Goal: Task Accomplishment & Management: Manage account settings

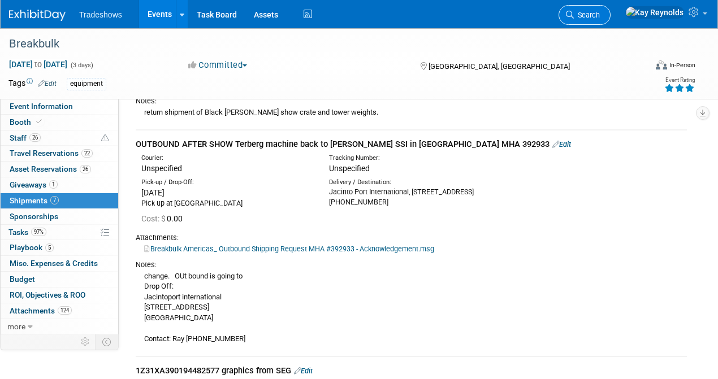
click at [611, 9] on link "Search" at bounding box center [585, 15] width 52 height 20
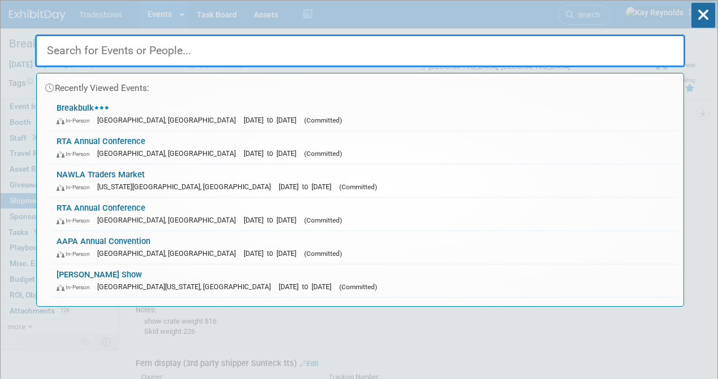
click at [65, 50] on input "text" at bounding box center [360, 50] width 650 height 33
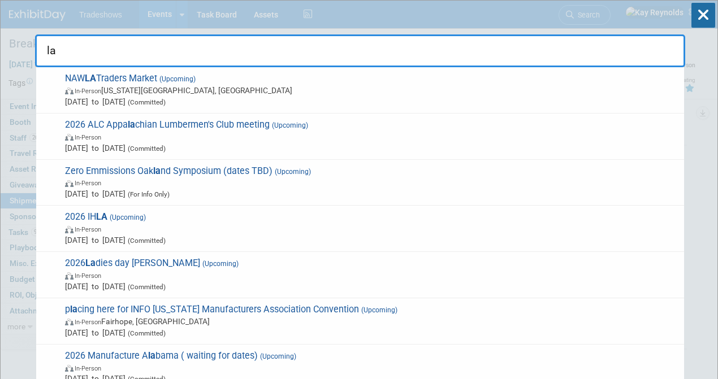
type input "l"
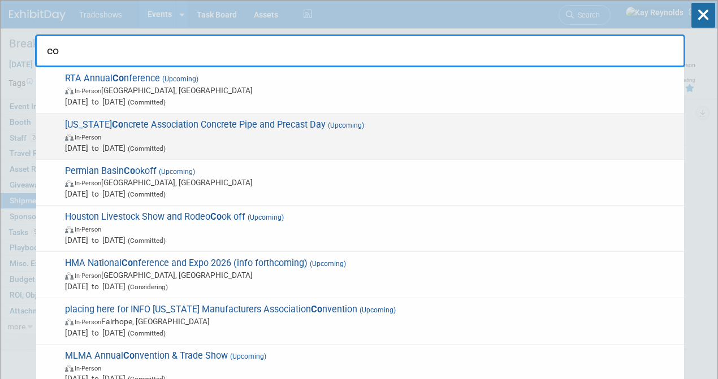
type input "co"
click at [123, 126] on span "[US_STATE] Co ncrete Association Concrete Pipe and Precast Day (Upcoming) In-Pe…" at bounding box center [370, 136] width 617 height 34
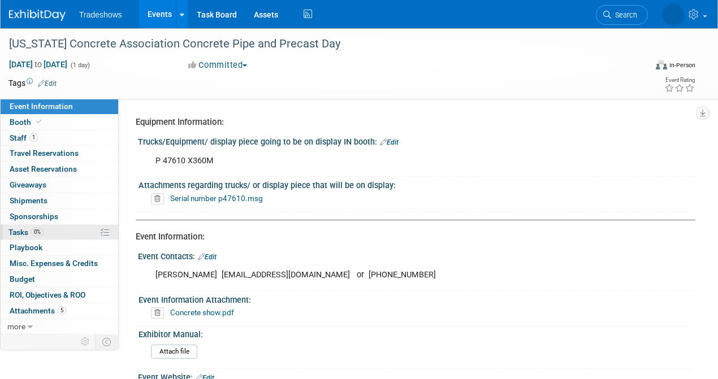
click at [58, 227] on link "0% Tasks 0%" at bounding box center [60, 232] width 118 height 15
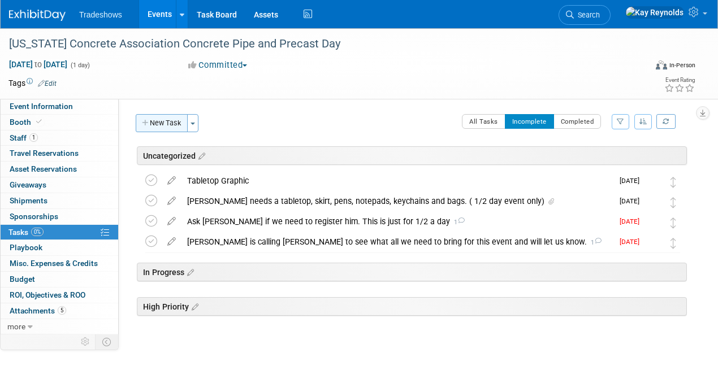
click at [173, 121] on button "New Task" at bounding box center [162, 123] width 52 height 18
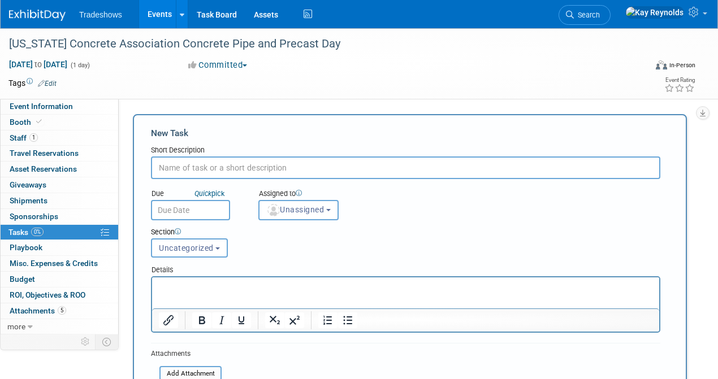
click at [174, 172] on input "text" at bounding box center [405, 168] width 509 height 23
type input "Pete is asking for a TABLE also. We need to see if we have one"
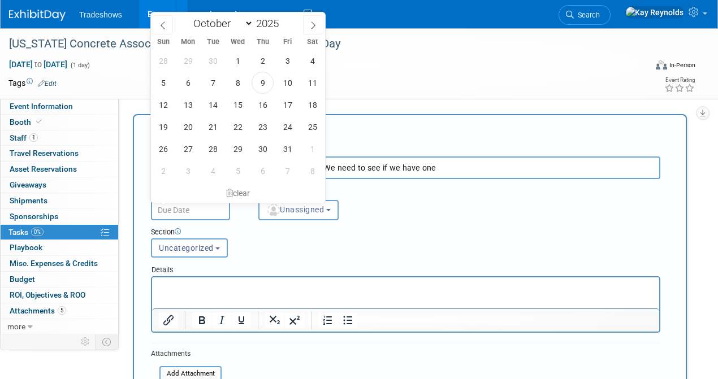
click at [188, 209] on input "text" at bounding box center [190, 210] width 79 height 20
click at [286, 82] on span "10" at bounding box center [287, 83] width 22 height 22
type input "Oct 10, 2025"
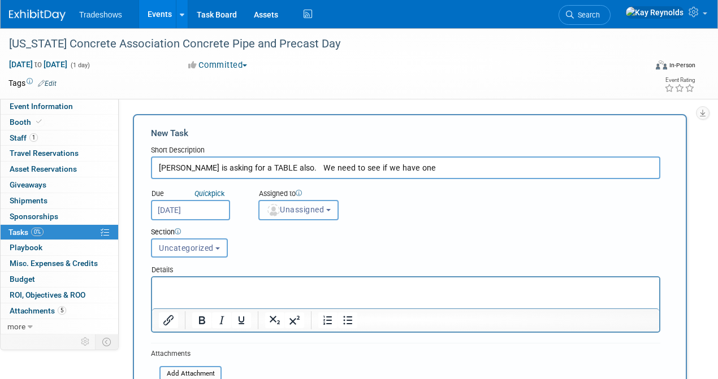
click at [286, 210] on span "Unassigned" at bounding box center [295, 209] width 58 height 9
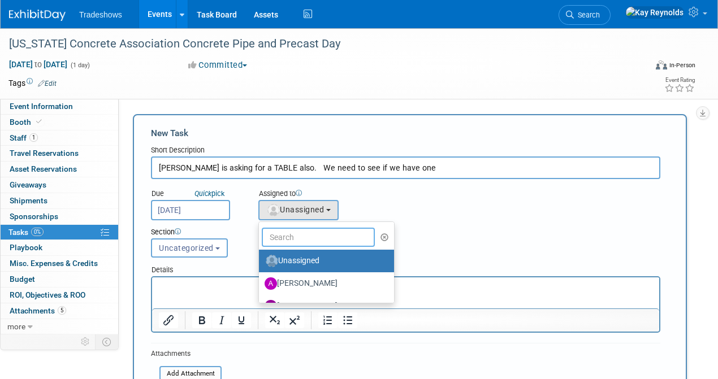
click at [291, 233] on input "text" at bounding box center [318, 237] width 113 height 19
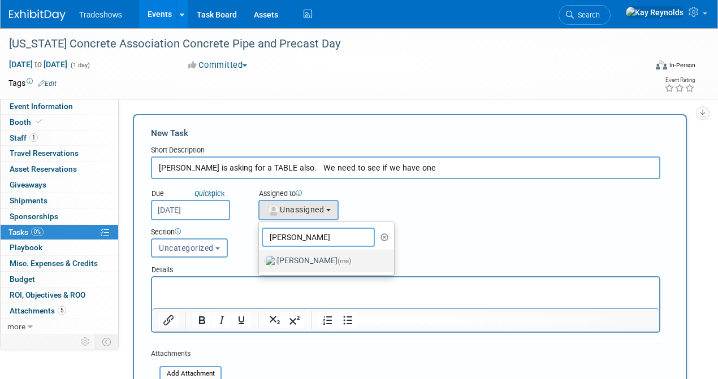
type input "Kay"
click at [300, 255] on label "Kay Reynolds (me)" at bounding box center [324, 261] width 118 height 18
click at [261, 256] on input "Kay Reynolds (me)" at bounding box center [256, 259] width 7 height 7
select select "5e9256d4-eeb1-4d7e-ac69-1857632dd0f4"
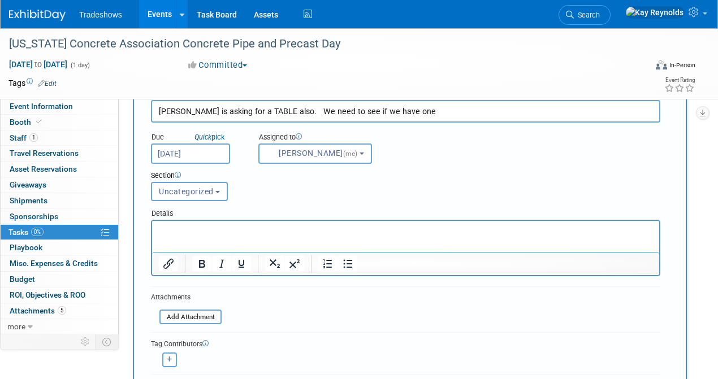
scroll to position [113, 0]
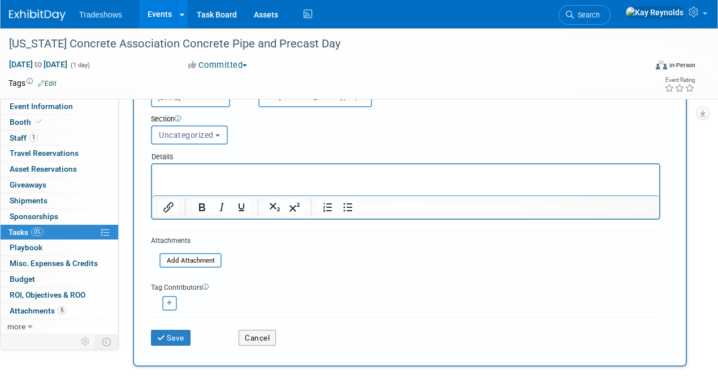
click at [171, 299] on button "button" at bounding box center [169, 303] width 15 height 15
select select
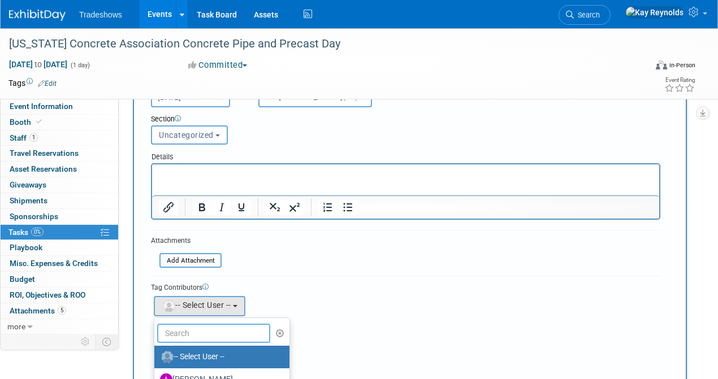
click at [184, 335] on input "text" at bounding box center [213, 333] width 113 height 19
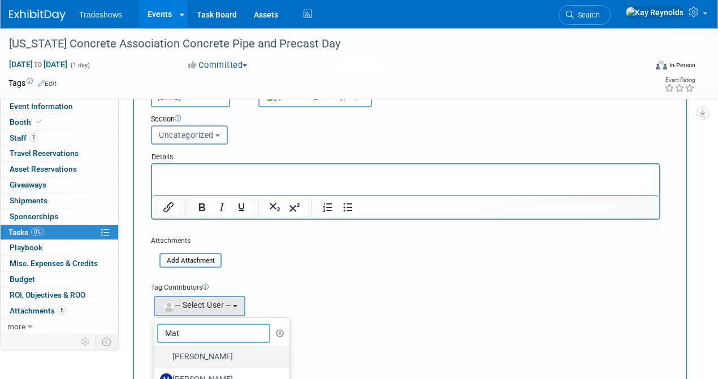
type input "Mat"
click at [191, 349] on label "[PERSON_NAME]" at bounding box center [219, 357] width 118 height 18
click at [156, 352] on input "[PERSON_NAME]" at bounding box center [152, 355] width 7 height 7
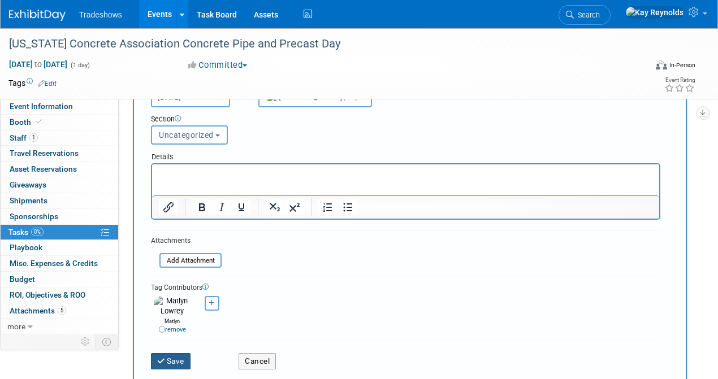
click at [179, 353] on button "Save" at bounding box center [171, 361] width 40 height 16
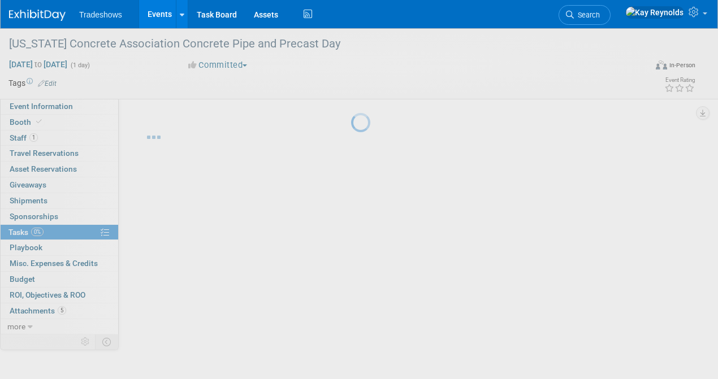
scroll to position [0, 0]
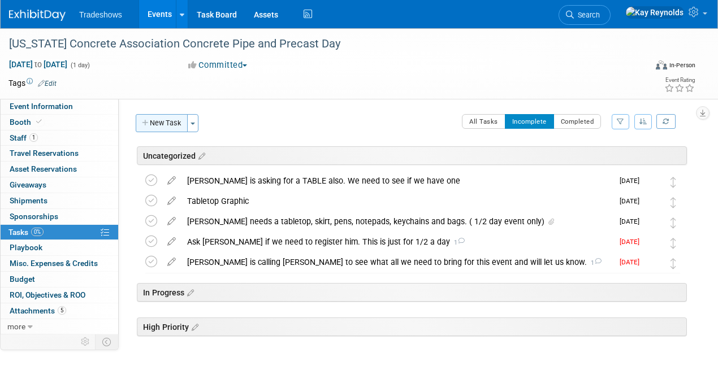
click at [169, 122] on button "New Task" at bounding box center [162, 123] width 52 height 18
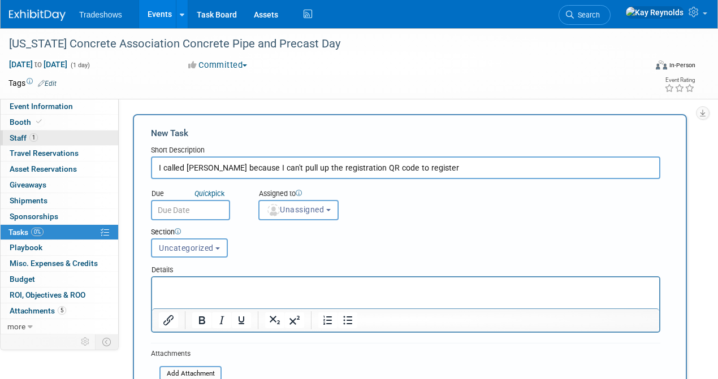
type input "I called Alison because I can't pull up the registration QR code to register"
click at [50, 136] on link "1 Staff 1" at bounding box center [60, 138] width 118 height 15
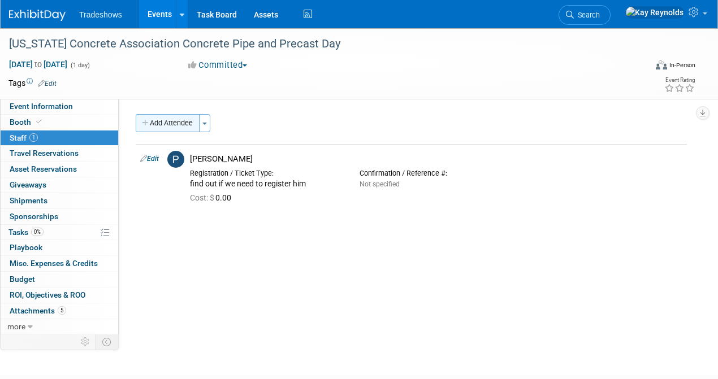
click at [166, 123] on button "Add Attendee" at bounding box center [168, 123] width 64 height 18
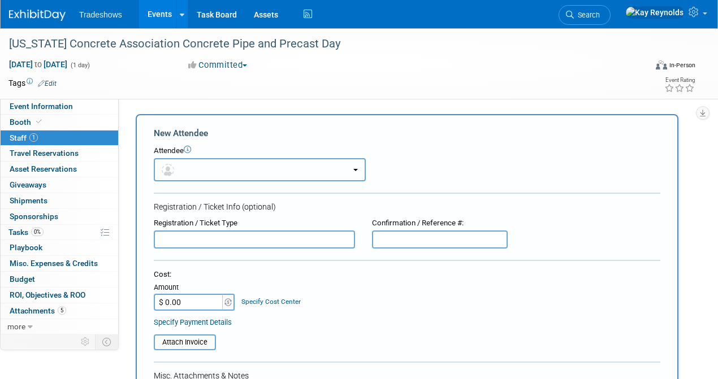
click at [177, 171] on span "button" at bounding box center [170, 169] width 16 height 9
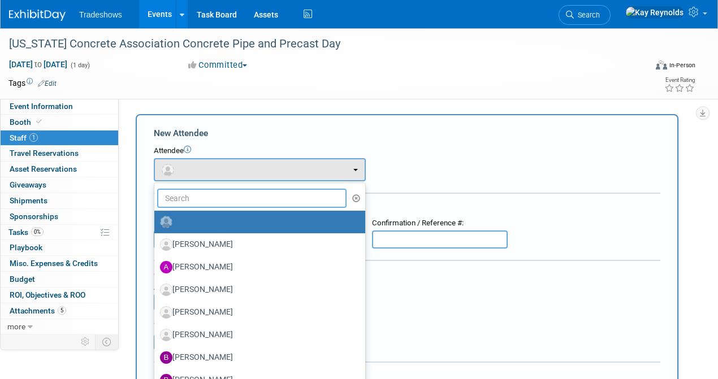
click at [180, 199] on input "text" at bounding box center [251, 198] width 189 height 19
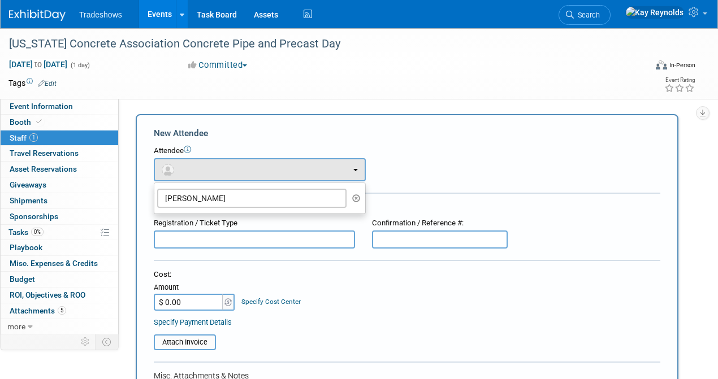
drag, startPoint x: 188, startPoint y: 230, endPoint x: 207, endPoint y: 218, distance: 22.3
click at [191, 230] on div "Registration / Ticket Type" at bounding box center [254, 233] width 218 height 31
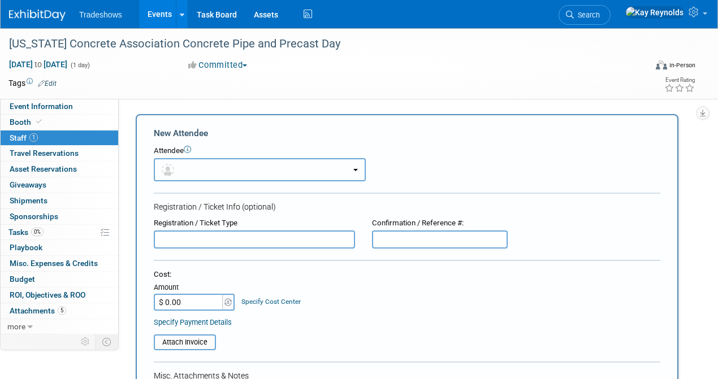
click at [207, 172] on button "button" at bounding box center [260, 169] width 212 height 23
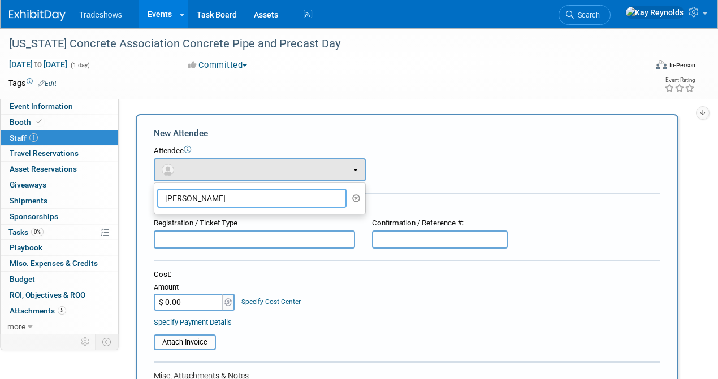
click at [204, 195] on input "Keith La" at bounding box center [251, 198] width 189 height 19
type input "Keith Langston"
click at [285, 231] on input "text" at bounding box center [254, 240] width 201 height 18
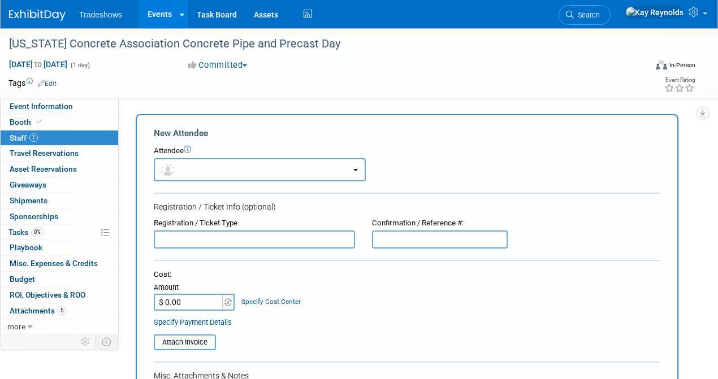
click at [354, 168] on button "button" at bounding box center [260, 169] width 212 height 23
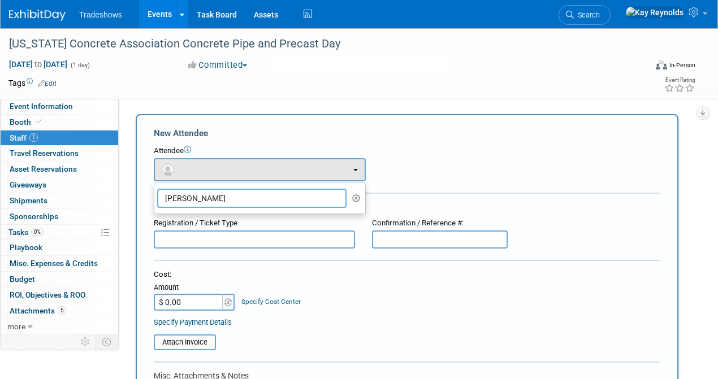
click at [257, 201] on input "Keith Langston" at bounding box center [251, 198] width 189 height 19
click at [78, 133] on link "1 Staff 1" at bounding box center [60, 138] width 118 height 15
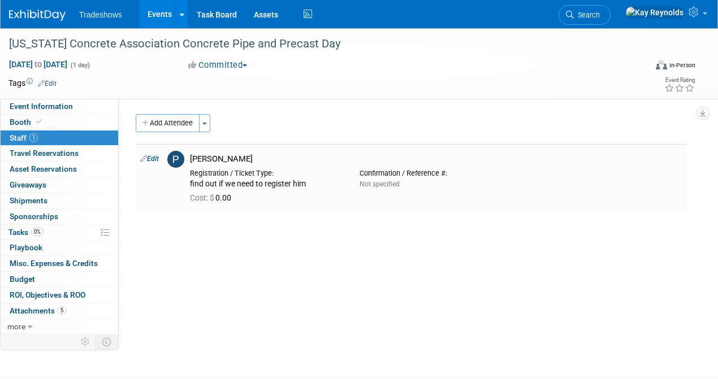
click at [157, 158] on link "Edit" at bounding box center [149, 159] width 19 height 8
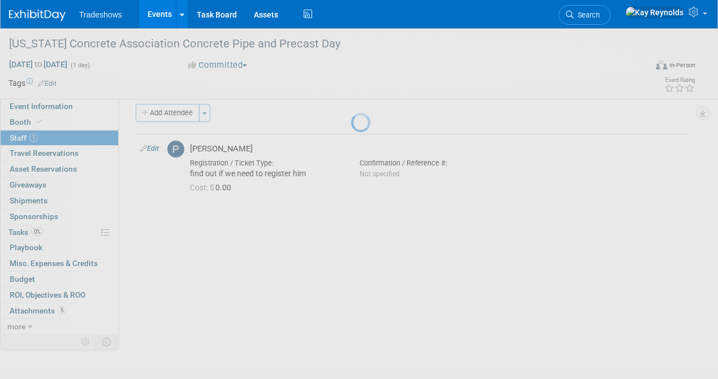
select select "88f2e066-d10d-44e1-b8fb-9d1469b43d4a"
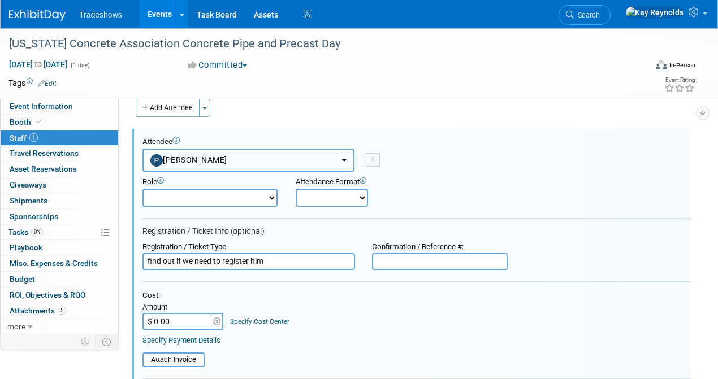
click at [222, 156] on button "[PERSON_NAME]" at bounding box center [248, 160] width 212 height 23
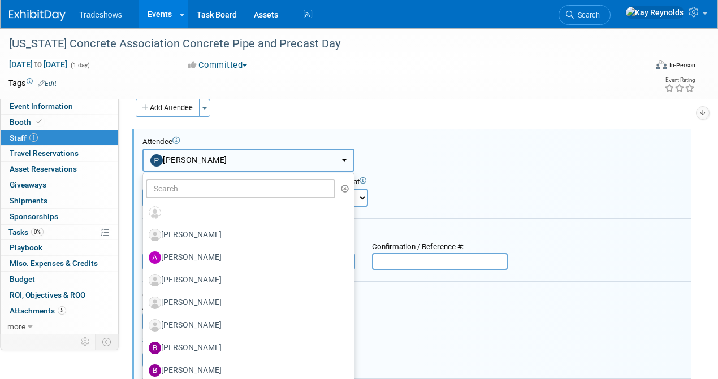
click at [269, 162] on button "[PERSON_NAME]" at bounding box center [248, 160] width 212 height 23
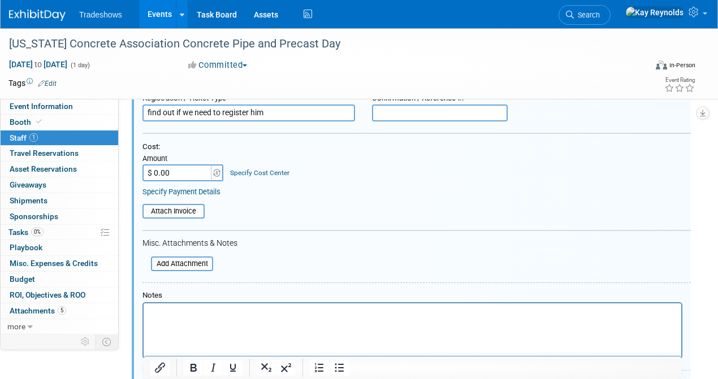
scroll to position [166, 0]
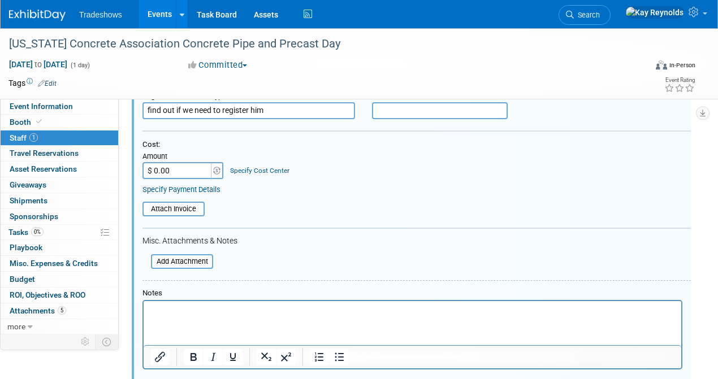
click at [158, 308] on p "Rich Text Area. Press ALT-0 for help." at bounding box center [412, 311] width 525 height 11
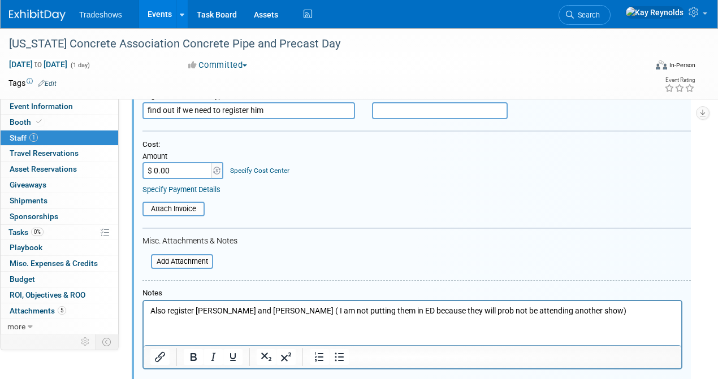
click at [84, 136] on link "1 Staff 1" at bounding box center [60, 138] width 118 height 15
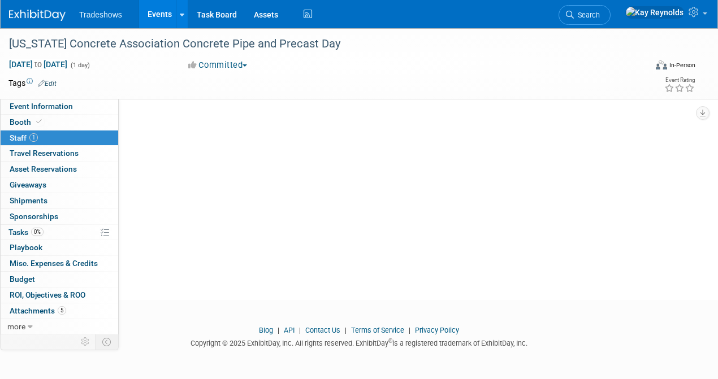
scroll to position [0, 0]
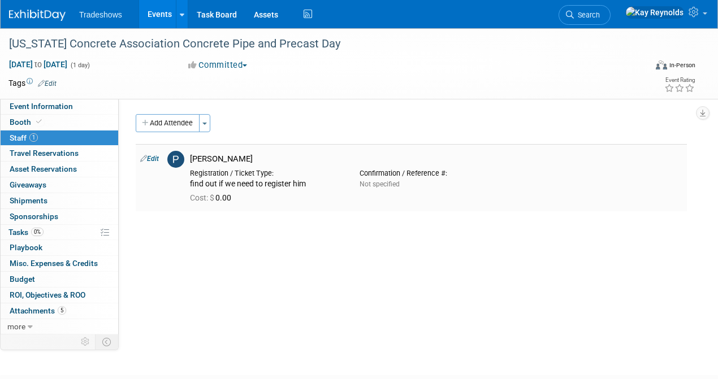
click at [152, 156] on link "Edit" at bounding box center [149, 159] width 19 height 8
select select "88f2e066-d10d-44e1-b8fb-9d1469b43d4a"
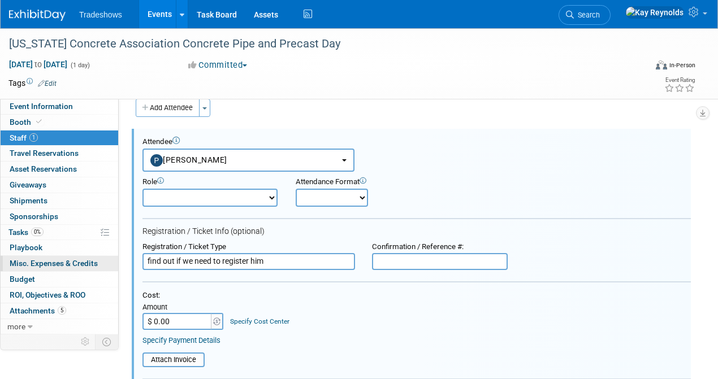
drag, startPoint x: 271, startPoint y: 261, endPoint x: 87, endPoint y: 262, distance: 184.3
click at [87, 262] on div "Event Information Event Info Booth Booth 1 Staff 1 Staff 0 Travel Reservations …" at bounding box center [359, 291] width 718 height 557
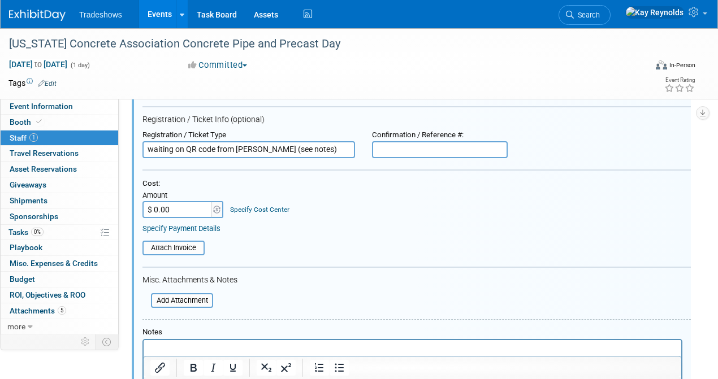
scroll to position [204, 0]
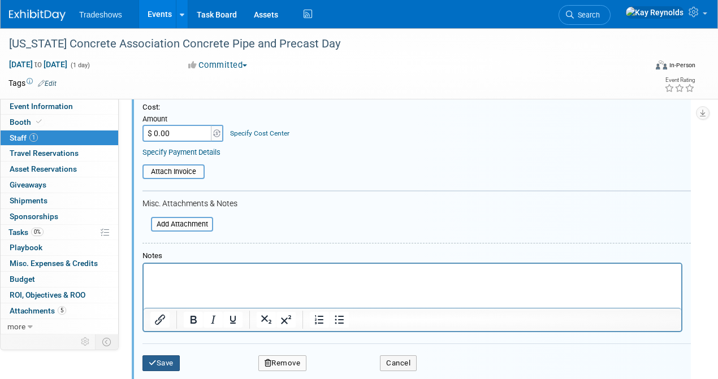
type input "waiting on QR code from Alison (see notes)"
click at [166, 363] on button "Save" at bounding box center [160, 364] width 37 height 16
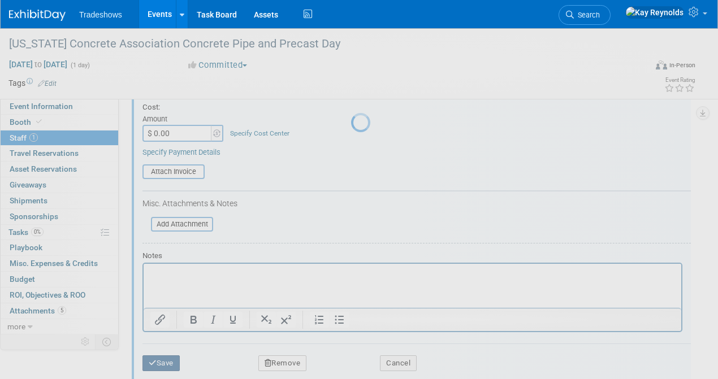
scroll to position [75, 0]
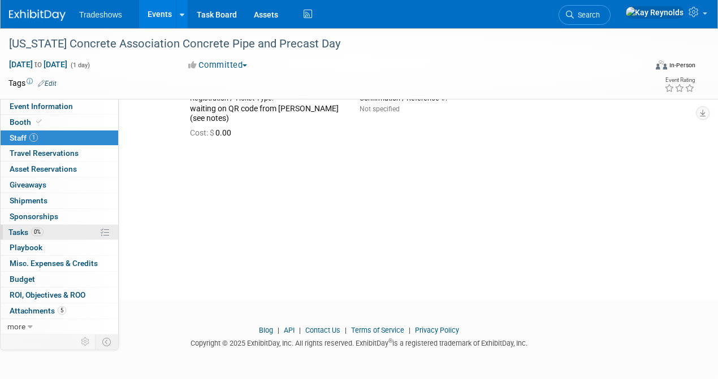
click at [46, 230] on link "0% Tasks 0%" at bounding box center [60, 232] width 118 height 15
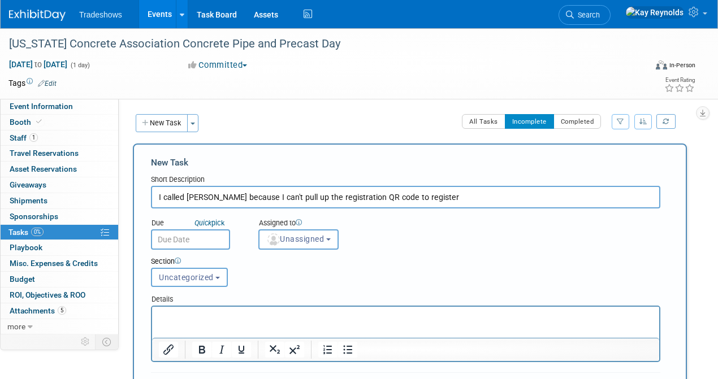
click at [204, 240] on input "text" at bounding box center [190, 240] width 79 height 20
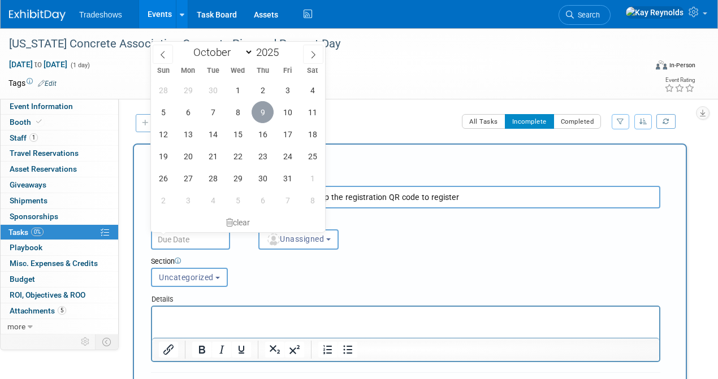
click at [266, 113] on span "9" at bounding box center [263, 112] width 22 height 22
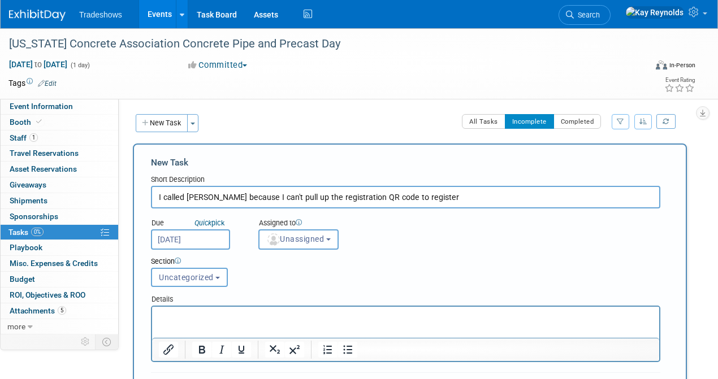
click at [199, 242] on input "Oct 9, 2025" at bounding box center [190, 240] width 79 height 20
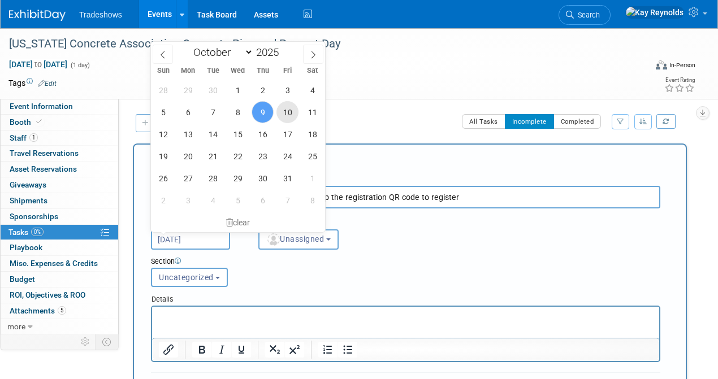
click at [288, 111] on span "10" at bounding box center [287, 112] width 22 height 22
type input "Oct 10, 2025"
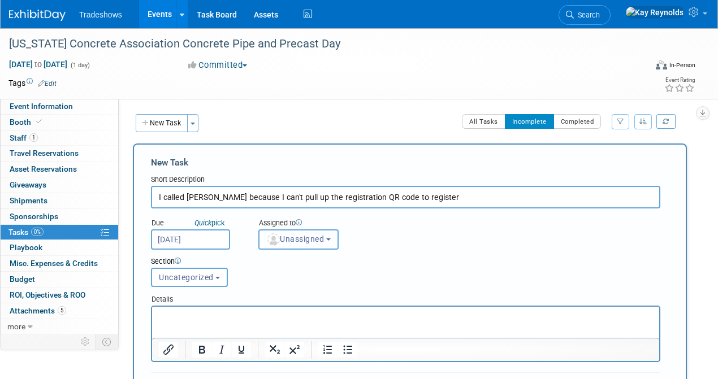
click at [299, 238] on span "Unassigned" at bounding box center [295, 239] width 58 height 9
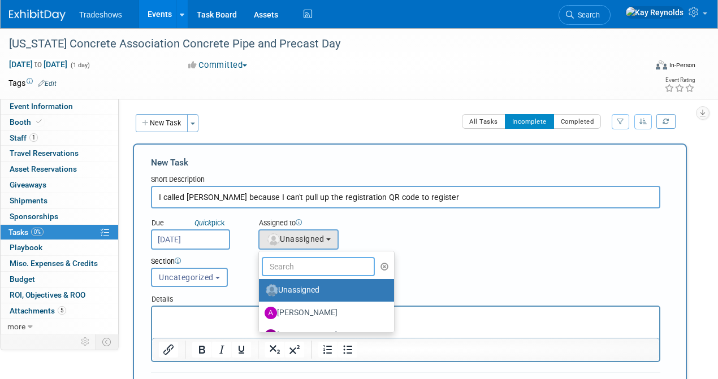
click at [287, 269] on input "text" at bounding box center [318, 266] width 113 height 19
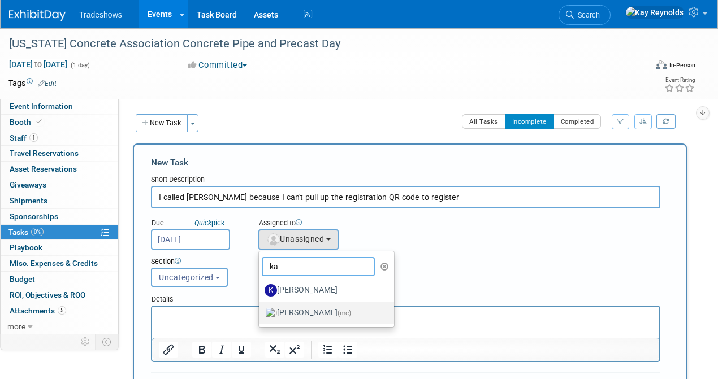
type input "ka"
click at [295, 312] on label "Kay Reynolds (me)" at bounding box center [324, 313] width 118 height 18
click at [261, 312] on input "Kay Reynolds (me)" at bounding box center [256, 311] width 7 height 7
select select "5e9256d4-eeb1-4d7e-ac69-1857632dd0f4"
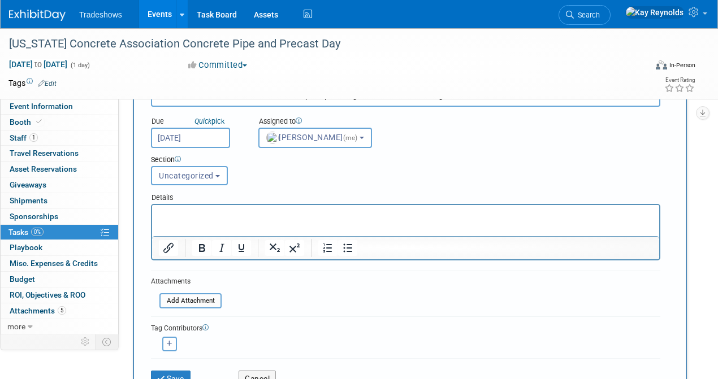
scroll to position [113, 0]
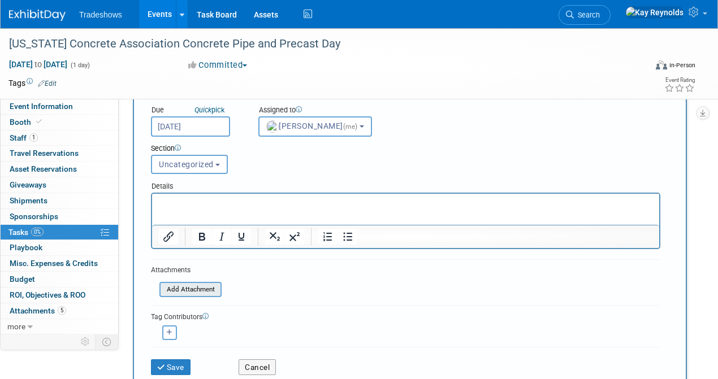
click at [188, 289] on input "file" at bounding box center [153, 289] width 135 height 13
click at [171, 334] on icon "button" at bounding box center [170, 333] width 6 height 6
select select
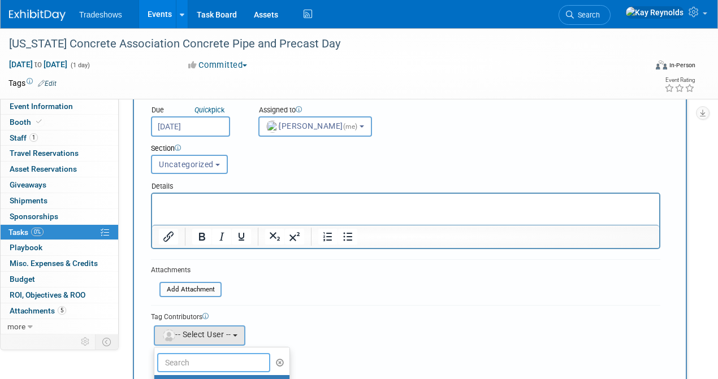
click at [184, 362] on input "text" at bounding box center [213, 362] width 113 height 19
type input "mat"
click at [186, 354] on label "[PERSON_NAME]" at bounding box center [219, 349] width 118 height 18
click at [156, 352] on input "[PERSON_NAME]" at bounding box center [152, 347] width 7 height 7
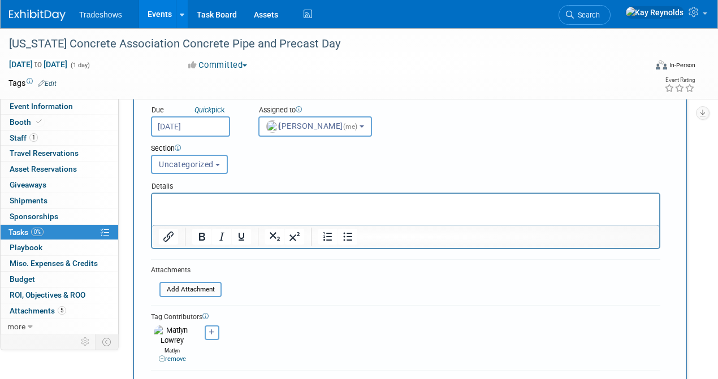
scroll to position [150, 0]
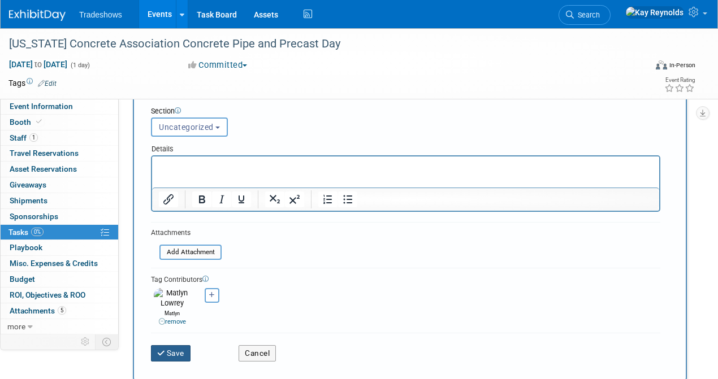
click at [173, 346] on button "Save" at bounding box center [171, 353] width 40 height 16
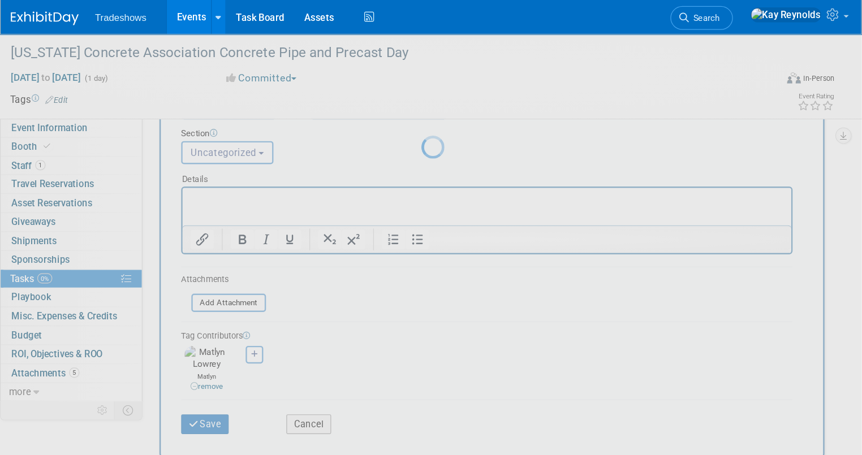
scroll to position [0, 0]
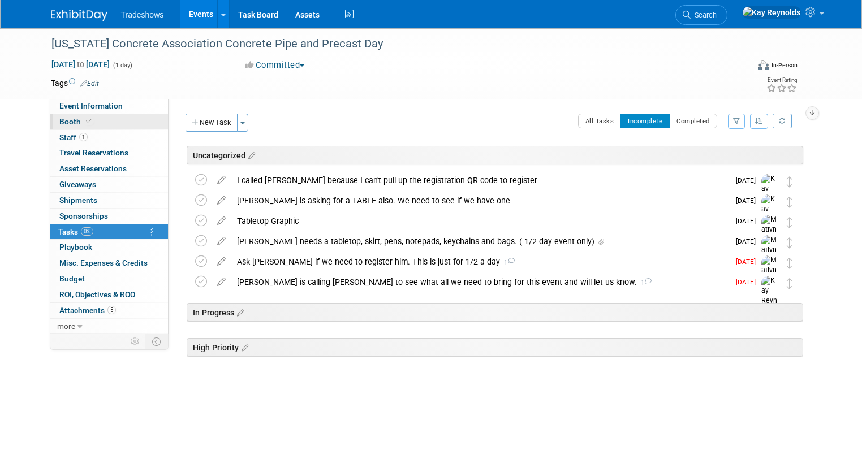
click at [96, 120] on link "Booth" at bounding box center [109, 121] width 118 height 15
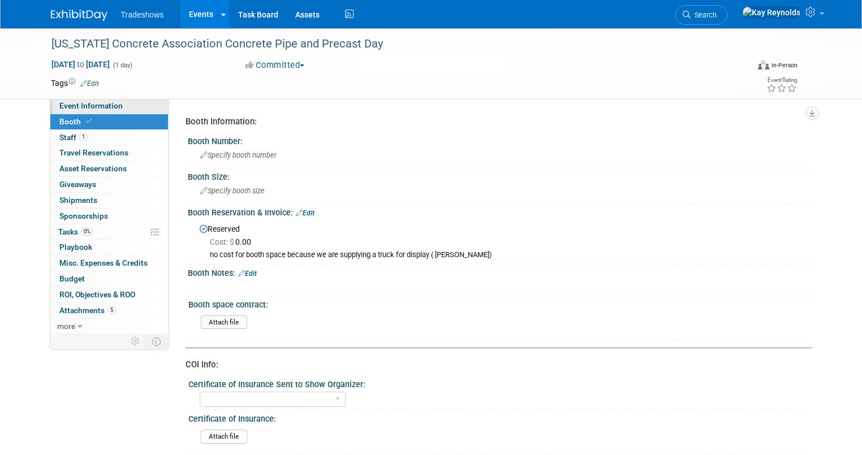
click at [111, 107] on link "Event Information" at bounding box center [109, 105] width 118 height 15
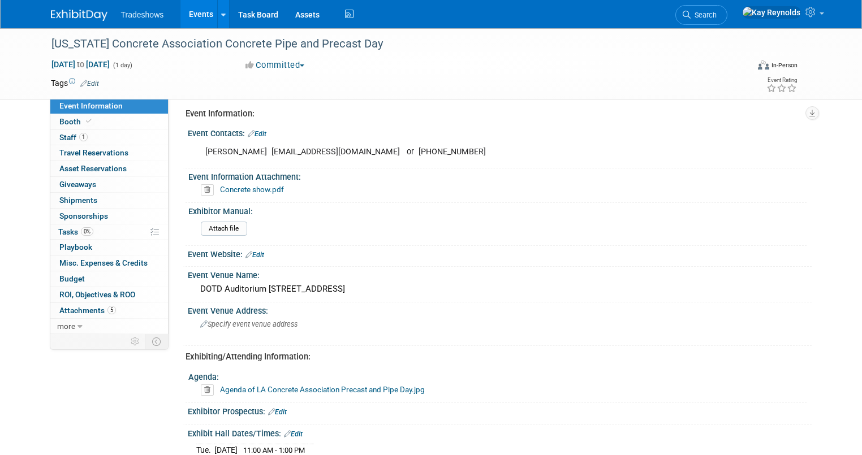
scroll to position [136, 0]
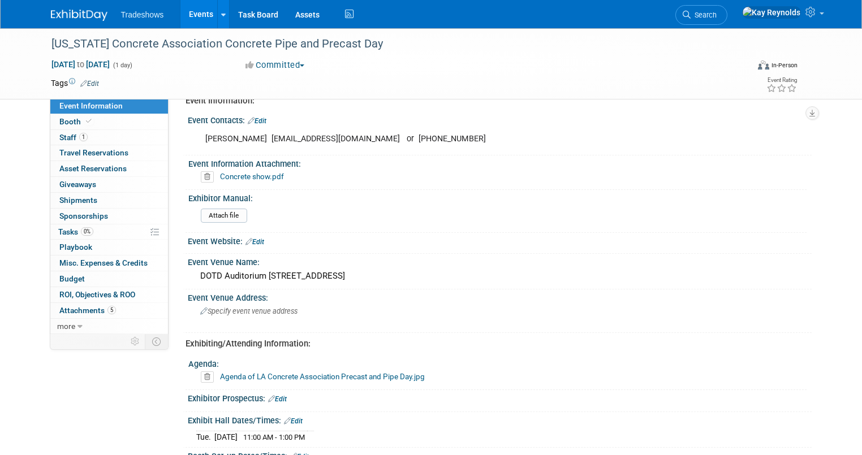
click at [227, 176] on link "Concrete show.pdf" at bounding box center [252, 176] width 64 height 9
